Goal: Register for event/course

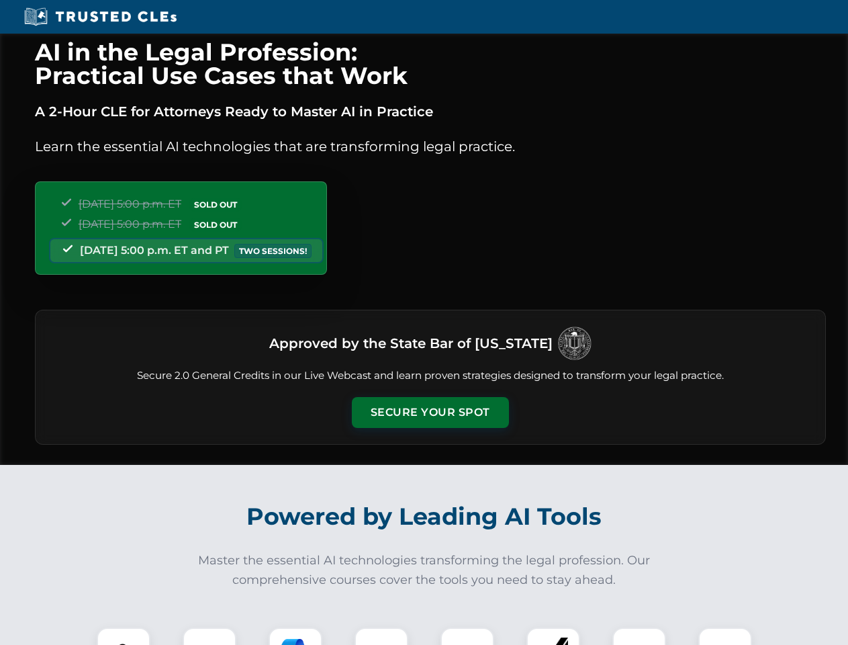
click at [430, 412] on button "Secure Your Spot" at bounding box center [430, 412] width 157 height 31
click at [124, 636] on img at bounding box center [123, 654] width 39 height 39
